Goal: Answer question/provide support

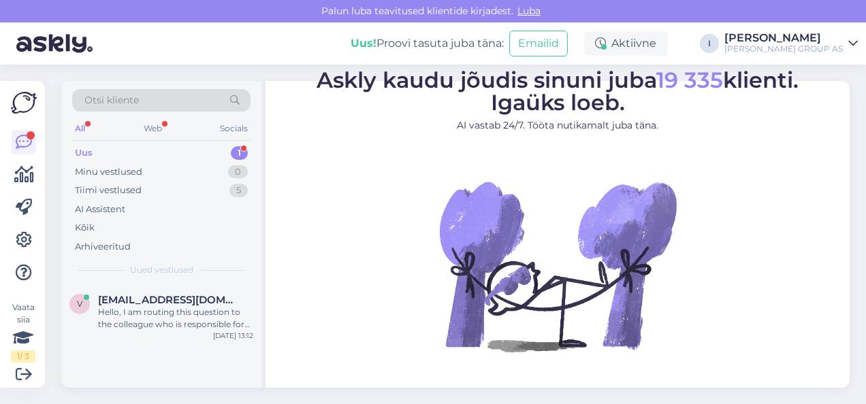
click at [786, 164] on figure "Askly kaudu jõudis sinuni juba 19 335 klienti. Igaüks loeb. AI vastab 24/7. Töö…" at bounding box center [558, 228] width 560 height 319
click at [157, 302] on span "[EMAIL_ADDRESS][DOMAIN_NAME]" at bounding box center [169, 300] width 142 height 12
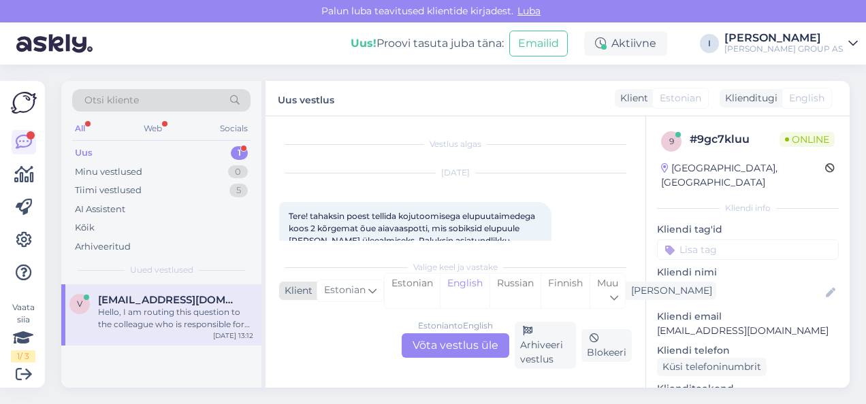
scroll to position [200, 0]
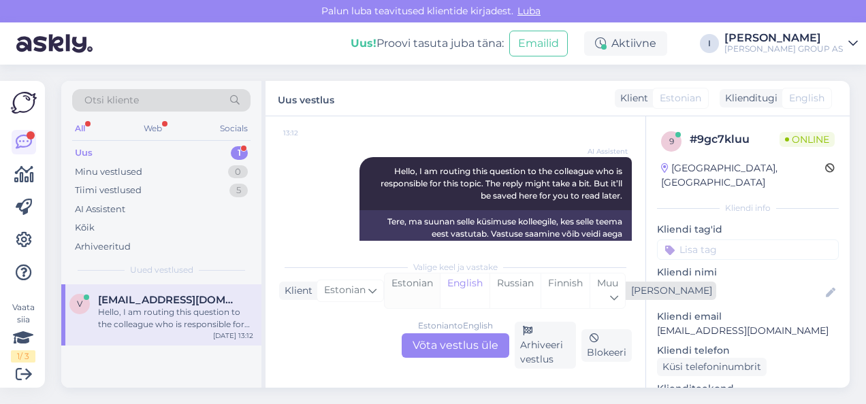
drag, startPoint x: 394, startPoint y: 290, endPoint x: 404, endPoint y: 296, distance: 11.6
click at [394, 290] on div "Estonian" at bounding box center [412, 291] width 55 height 35
click at [441, 349] on div "Estonian to Estonian Võta vestlus üle" at bounding box center [456, 346] width 108 height 25
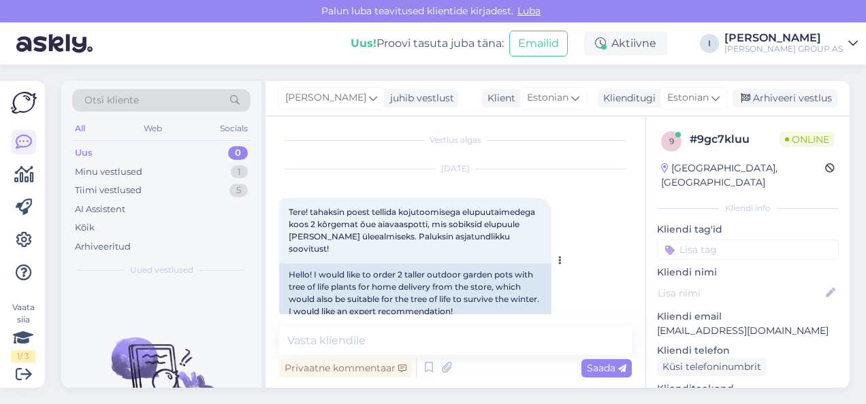
scroll to position [0, 0]
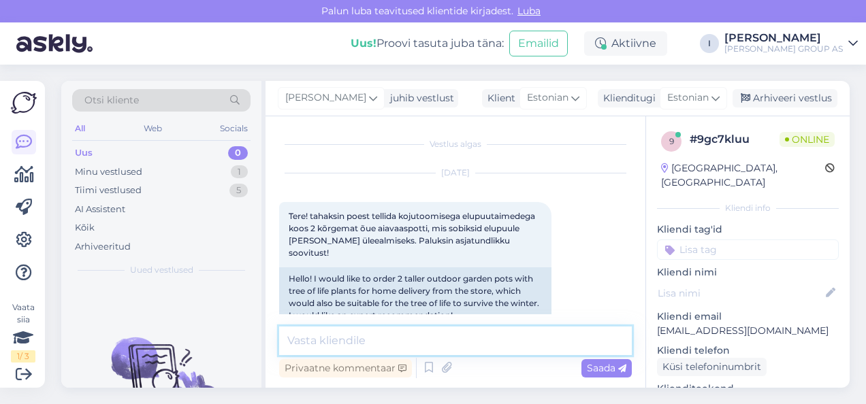
click at [440, 336] on textarea at bounding box center [455, 341] width 353 height 29
type textarea "t"
type textarea "palime pöörduda osakonda"
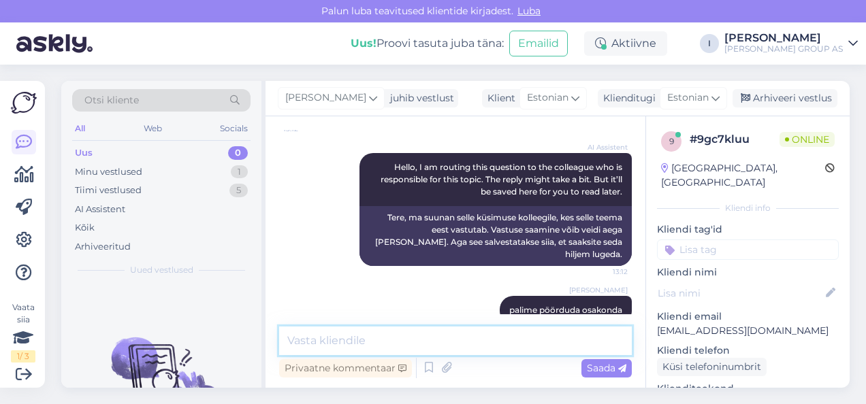
click at [440, 338] on textarea at bounding box center [455, 341] width 353 height 29
type textarea "palume"
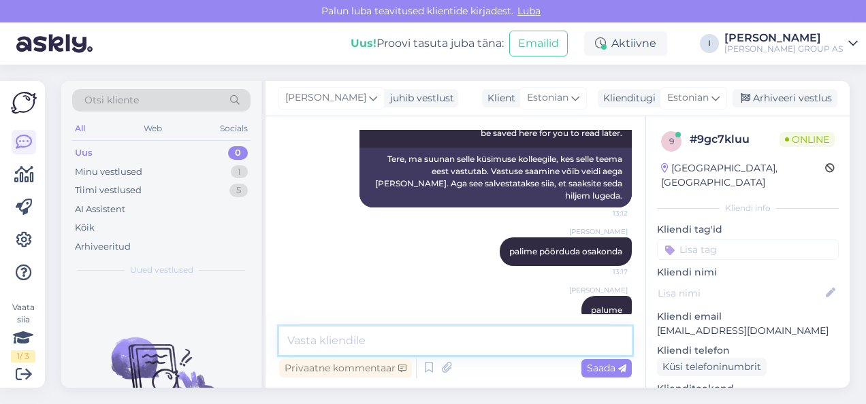
click at [389, 339] on textarea at bounding box center [455, 341] width 353 height 29
type textarea "53335864"
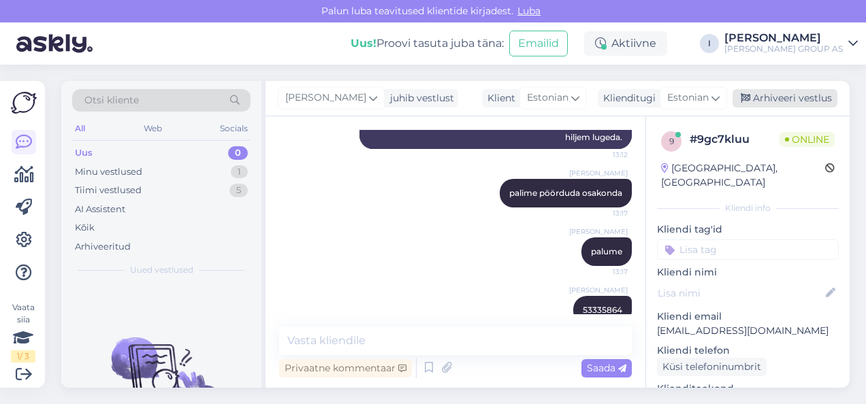
click at [809, 92] on div "Arhiveeri vestlus" at bounding box center [785, 98] width 105 height 18
